Goal: Contribute content

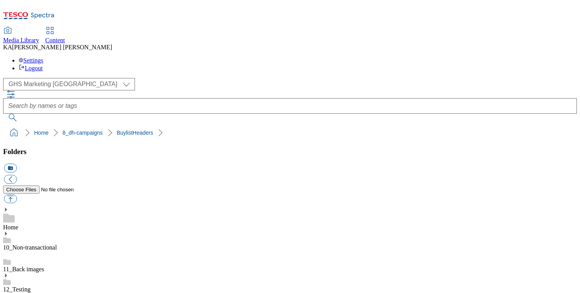
scroll to position [102, 0]
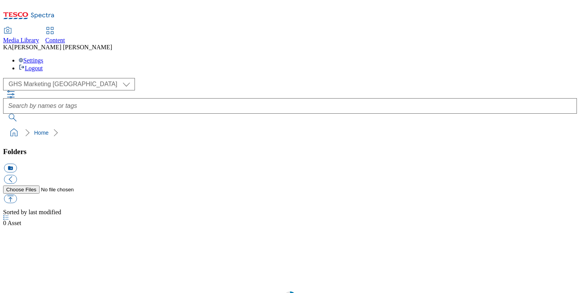
select select "flare-ghs-mktg"
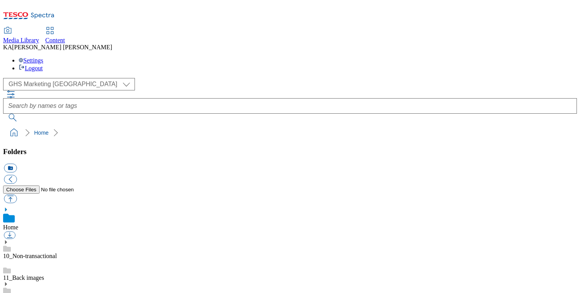
scroll to position [118, 0]
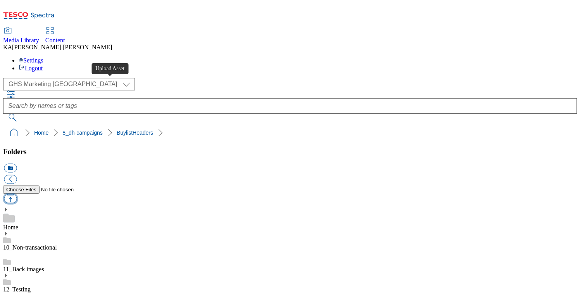
click at [17, 194] on button "button" at bounding box center [10, 198] width 13 height 9
type input "C:\fakepath\1757404930836-ad542185_Doritos_LegoBrand_H_1184x333_V1.jpg"
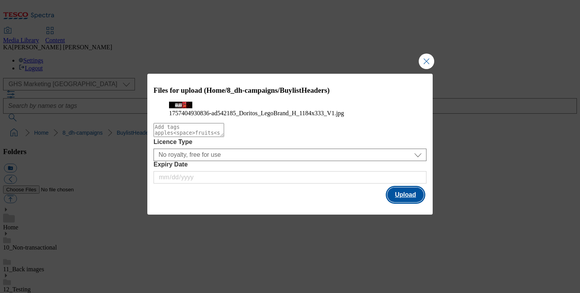
click at [403, 202] on button "Upload" at bounding box center [405, 194] width 36 height 15
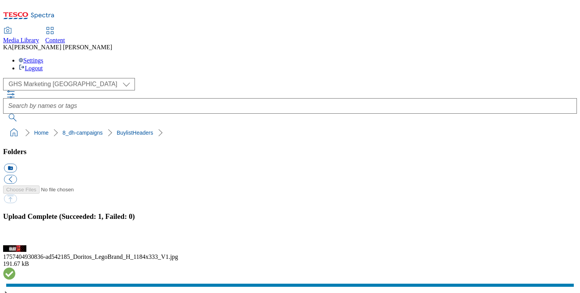
click at [16, 237] on button "button" at bounding box center [10, 240] width 12 height 7
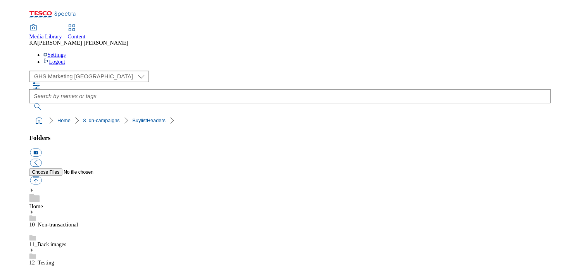
scroll to position [197, 0]
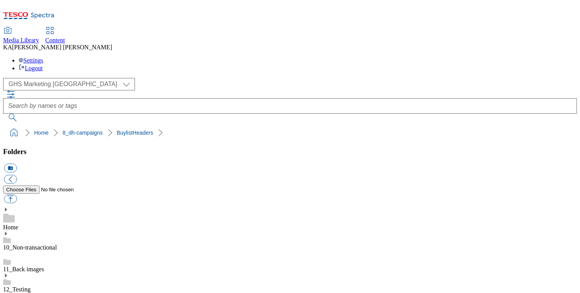
click at [17, 194] on button "button" at bounding box center [10, 198] width 13 height 9
type input "C:\fakepath\1757503954664-ad542185_Doritos_LegoBrand_2560x320_V2.jpg"
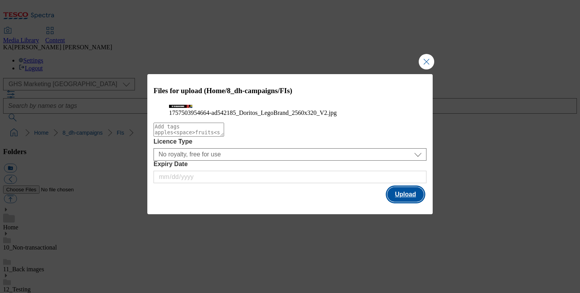
click at [396, 202] on button "Upload" at bounding box center [405, 194] width 36 height 15
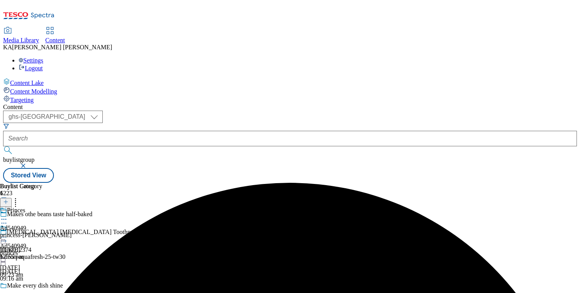
select select "ghs-[GEOGRAPHIC_DATA]"
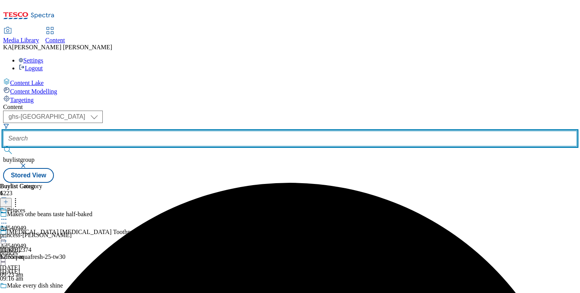
click at [199, 131] on input "text" at bounding box center [290, 139] width 574 height 16
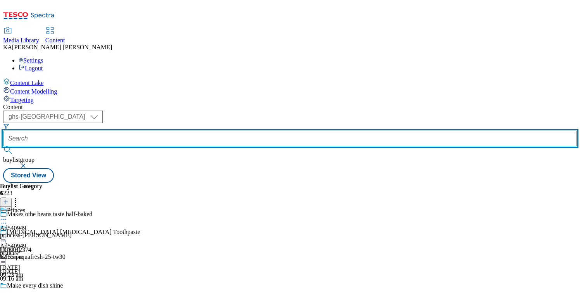
paste input "pepsico-doritos-crisps-25tw29"
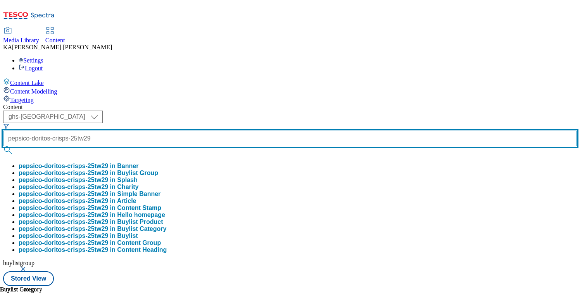
scroll to position [0, 19]
type input "pepsico-doritos-crisps-25tw29"
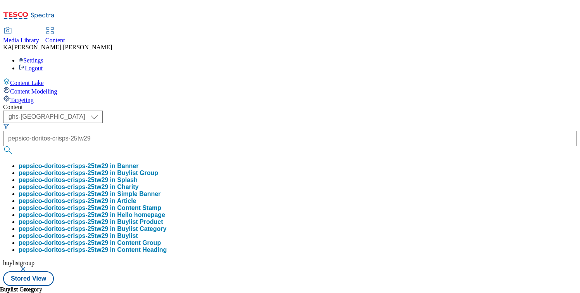
scroll to position [0, 0]
click at [158, 169] on button "pepsico-doritos-crisps-25tw29 in Buylist Group" at bounding box center [89, 172] width 140 height 7
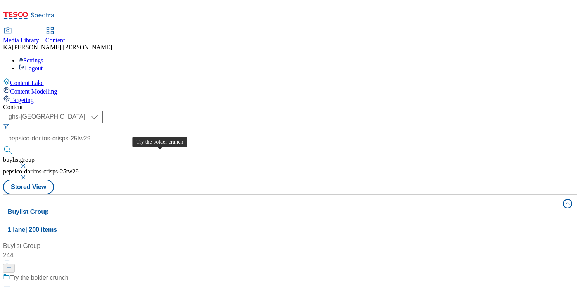
click at [69, 273] on div "Try the bolder crunch" at bounding box center [39, 277] width 59 height 9
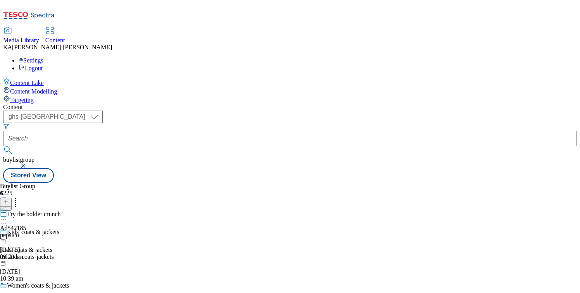
click at [8, 215] on icon at bounding box center [4, 219] width 8 height 8
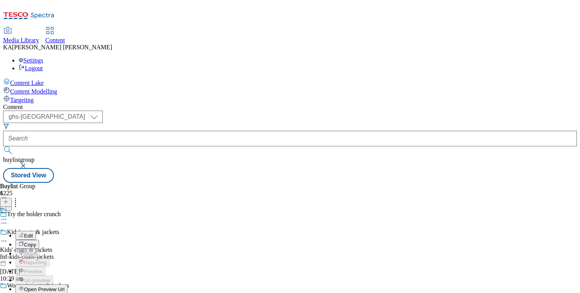
click at [33, 233] on span "Edit" at bounding box center [28, 236] width 9 height 6
select select "tactical"
select select "supplier funded short term 1-3 weeks"
select select "dunnhumby"
select select "Banner"
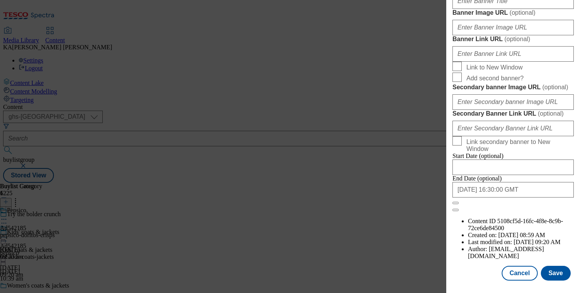
scroll to position [763, 0]
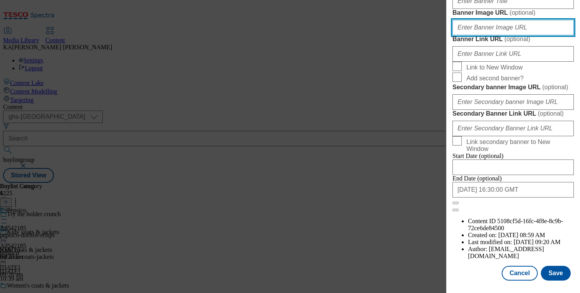
click at [461, 35] on input "Banner Image URL ( optional )" at bounding box center [512, 28] width 121 height 16
paste input "https://digitalcontent.api.tesco.com/v2/media/ghs-mktg/f501a381-f64d-4a40-afcc-…"
type input "https://digitalcontent.api.tesco.com/v2/media/ghs-mktg/f501a381-f64d-4a40-afcc-…"
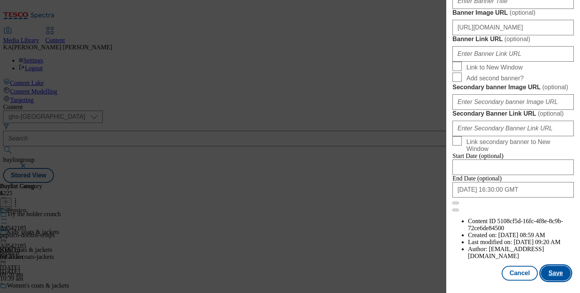
click at [554, 274] on button "Save" at bounding box center [556, 272] width 30 height 15
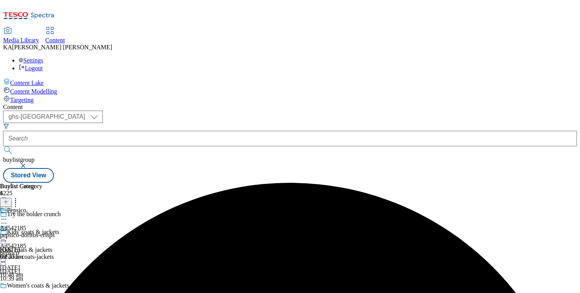
click at [8, 233] on icon at bounding box center [4, 237] width 8 height 8
click at [42, 286] on span "Preview" at bounding box center [33, 289] width 18 height 6
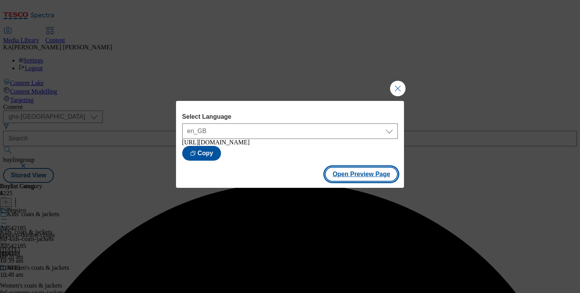
click at [344, 180] on button "Open Preview Page" at bounding box center [361, 174] width 73 height 15
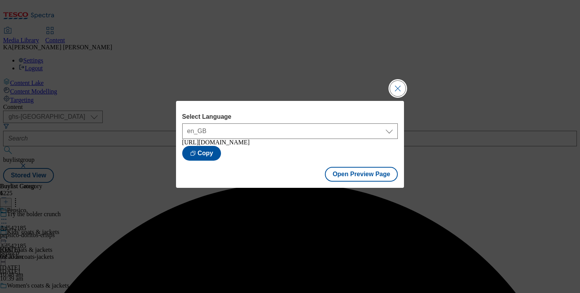
click at [394, 81] on button "Close Modal" at bounding box center [398, 89] width 16 height 16
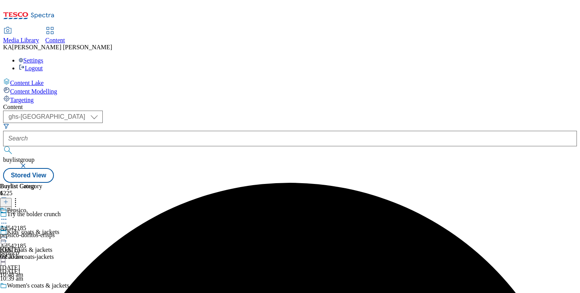
click at [8, 233] on icon at bounding box center [4, 237] width 8 height 8
